Goal: Task Accomplishment & Management: Use online tool/utility

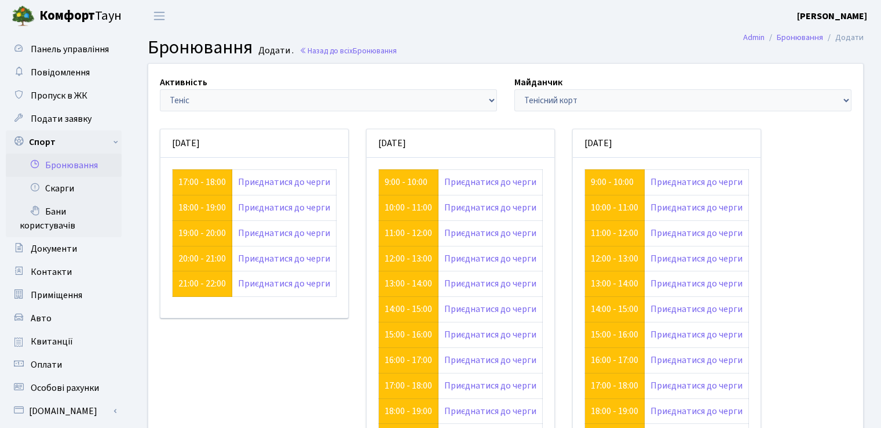
scroll to position [89, 0]
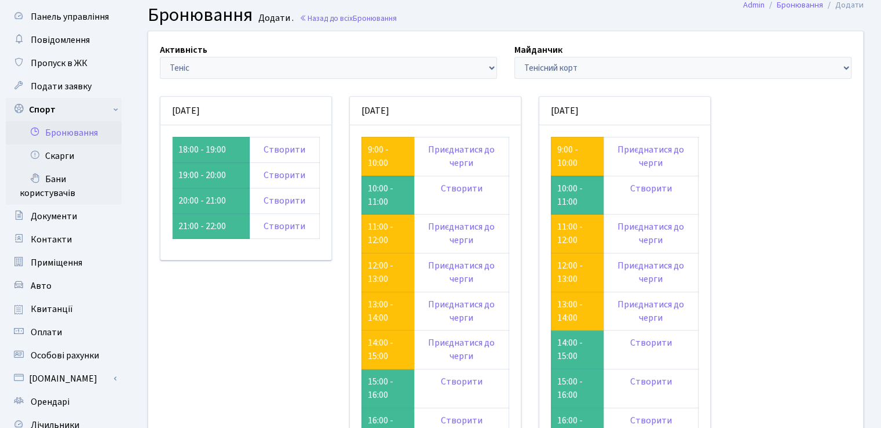
scroll to position [31, 0]
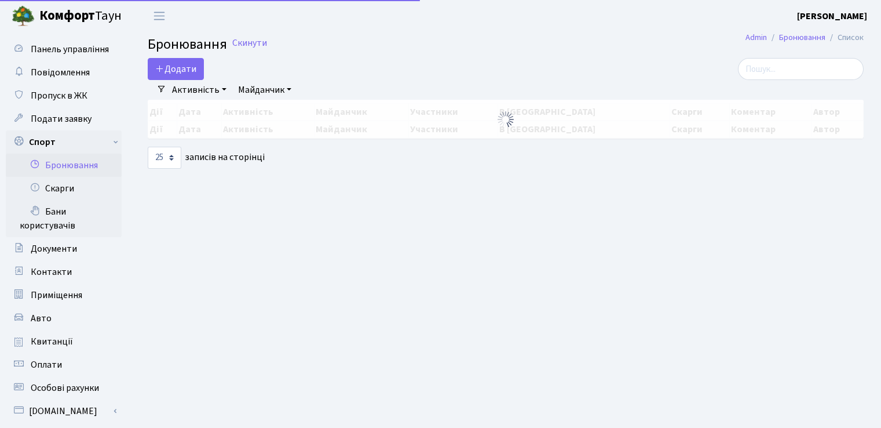
select select "25"
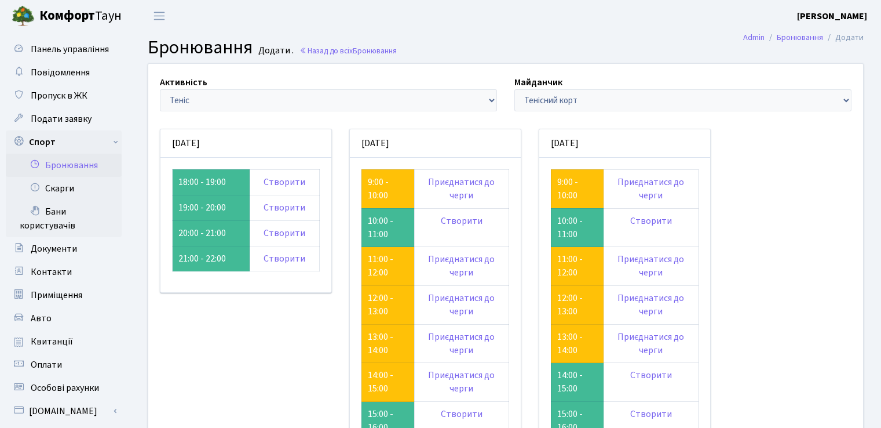
scroll to position [31, 0]
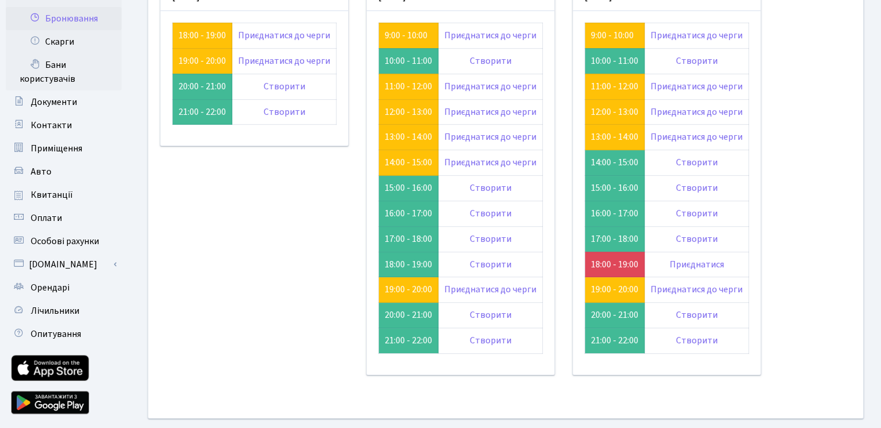
scroll to position [174, 0]
